Goal: Information Seeking & Learning: Learn about a topic

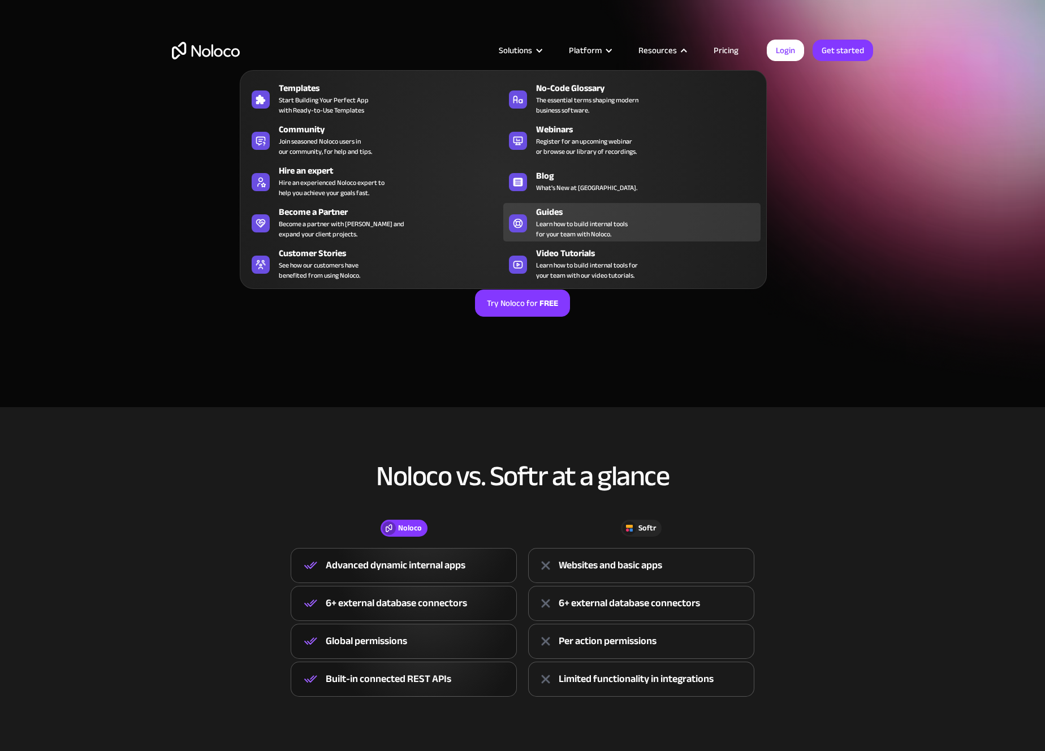
click at [562, 221] on span "Learn how to build internal tools for your team with Noloco." at bounding box center [582, 229] width 92 height 20
click at [414, 385] on section "Noloco vs Softr Noloco vs. Softr: Which is the Right Choice for You? Compare No…" at bounding box center [522, 203] width 1045 height 407
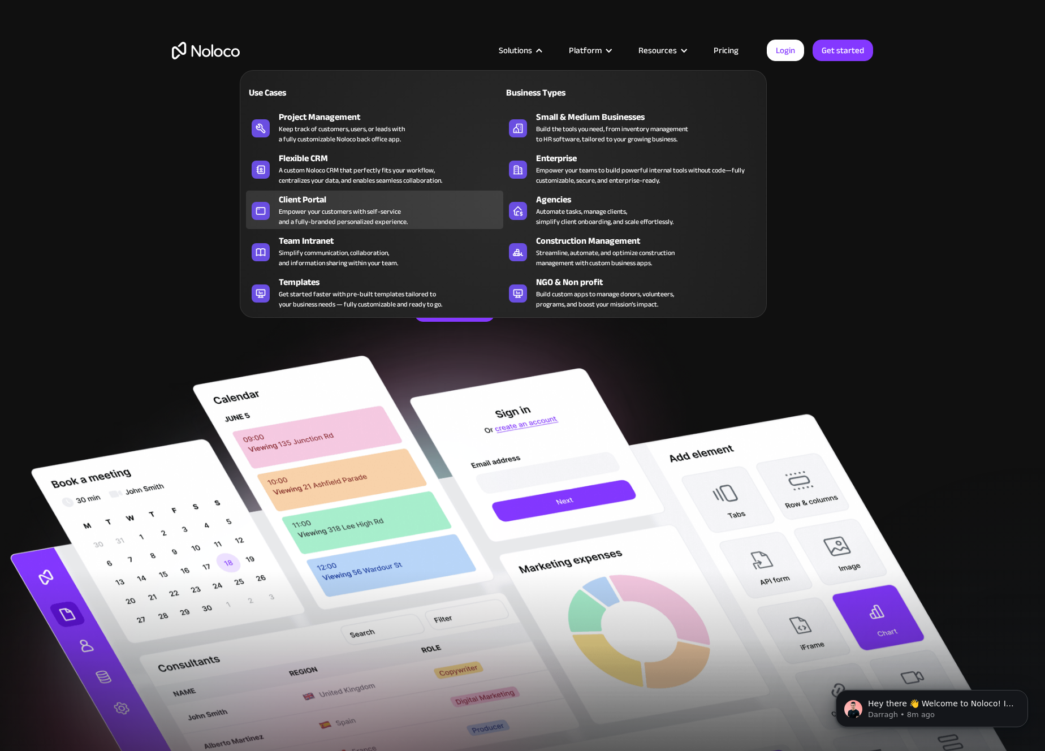
click at [388, 222] on div "Empower your customers with self-service and a fully-branded personalized exper…" at bounding box center [343, 216] width 129 height 20
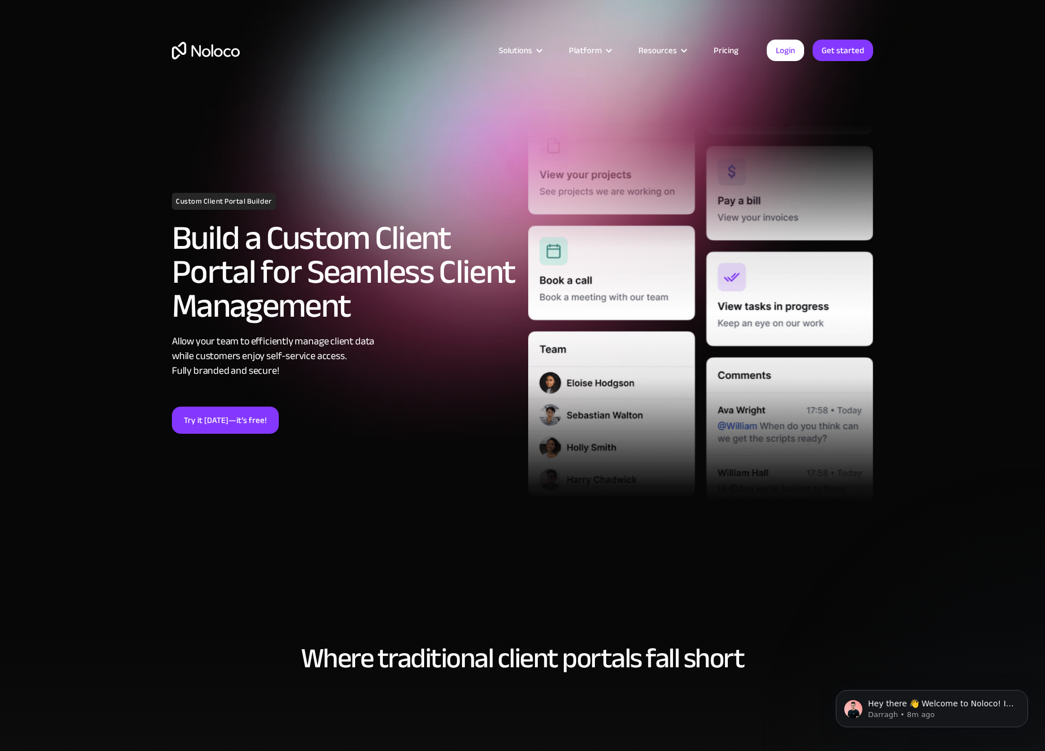
click at [219, 52] on img "home" at bounding box center [206, 51] width 68 height 18
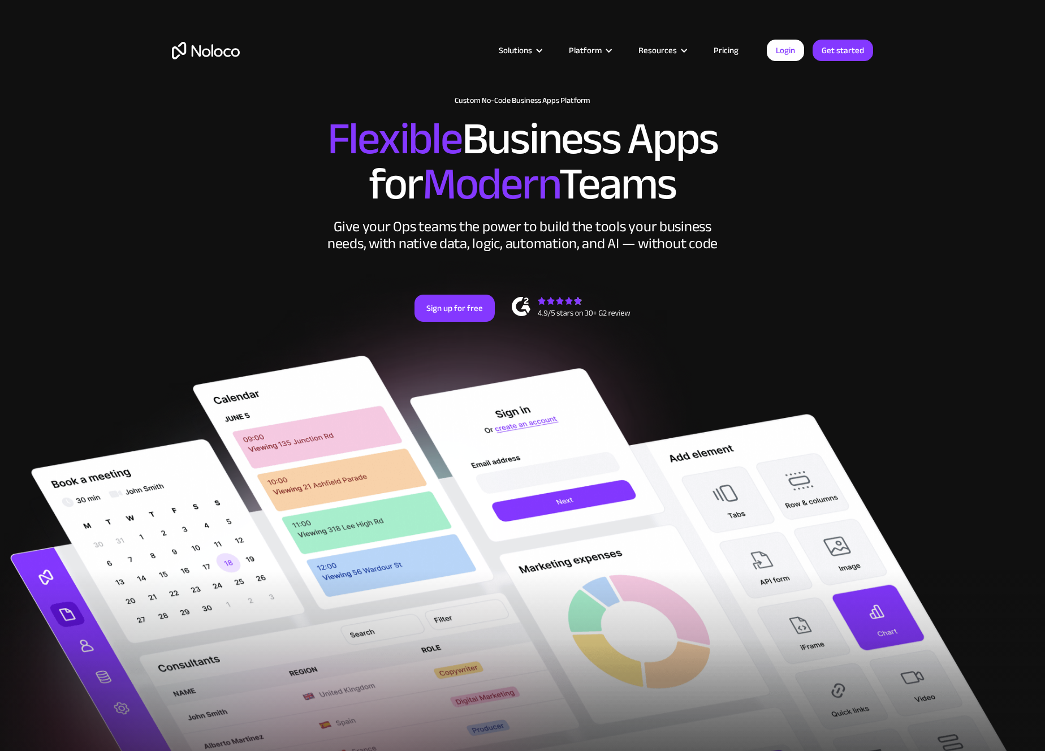
click at [729, 55] on link "Pricing" at bounding box center [725, 50] width 53 height 15
